Goal: Navigation & Orientation: Find specific page/section

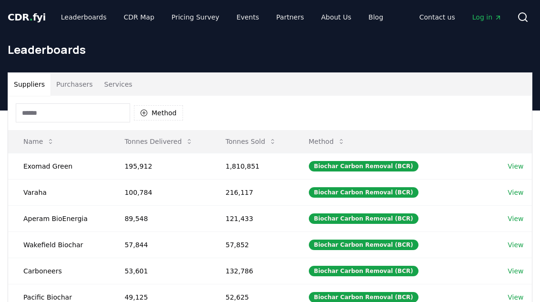
scroll to position [120, 187]
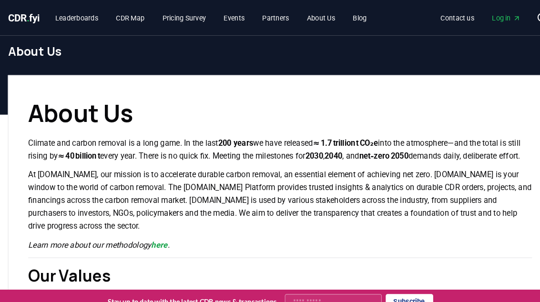
click at [79, 18] on link "Leaderboards" at bounding box center [74, 17] width 57 height 17
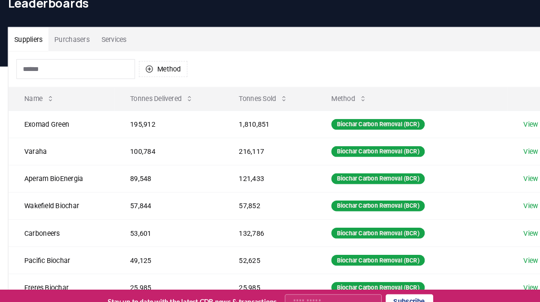
scroll to position [51, 0]
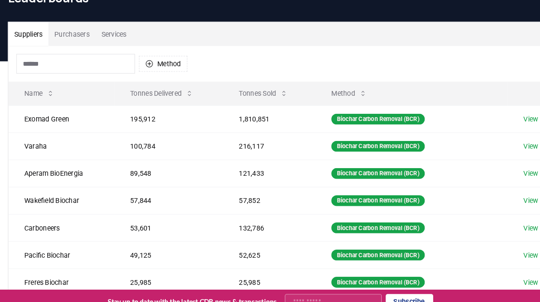
click at [80, 31] on button "Purchasers" at bounding box center [69, 32] width 45 height 23
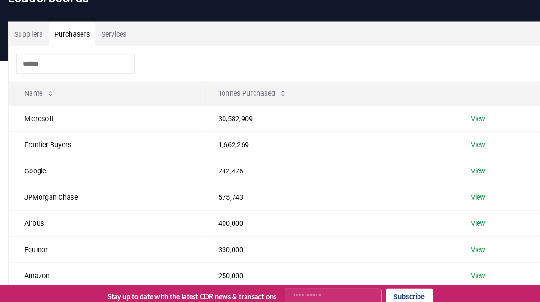
scroll to position [52, 0]
